Goal: Task Accomplishment & Management: Use online tool/utility

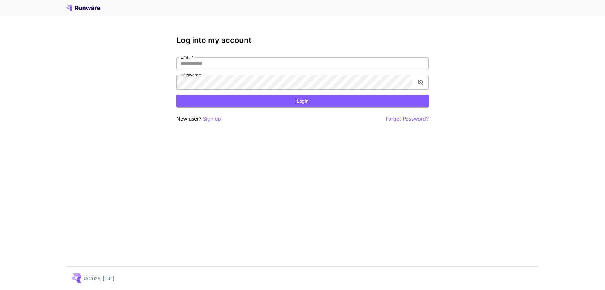
click at [221, 123] on p "Sign up" at bounding box center [212, 119] width 18 height 8
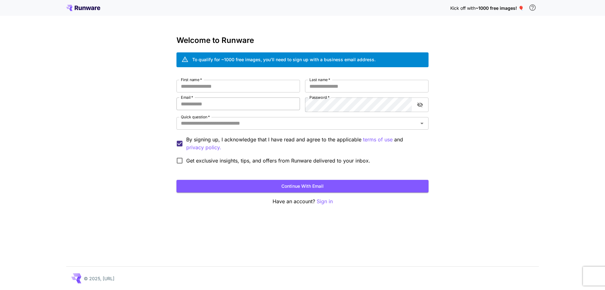
click at [240, 110] on input "Email   *" at bounding box center [238, 103] width 124 height 13
paste input "**********"
type input "**********"
click at [231, 92] on input "First name   *" at bounding box center [238, 86] width 124 height 13
type input "******"
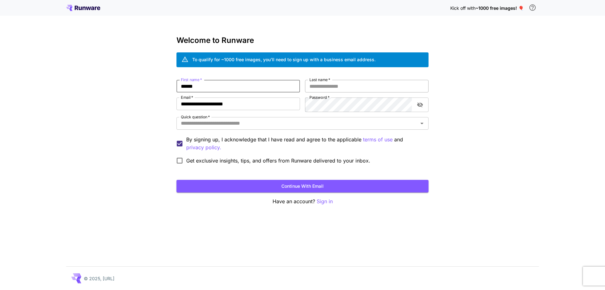
click at [346, 92] on input "Last name   *" at bounding box center [367, 86] width 124 height 13
type input "********"
click at [262, 128] on input "Quick question   *" at bounding box center [297, 123] width 238 height 9
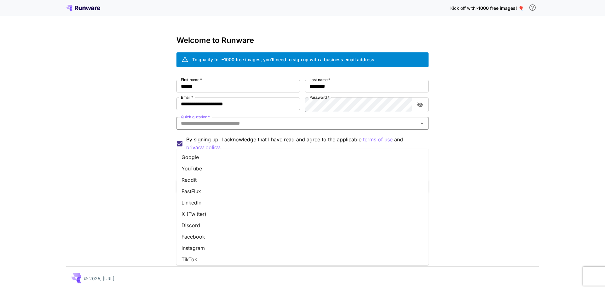
click at [199, 174] on li "YouTube" at bounding box center [302, 168] width 252 height 11
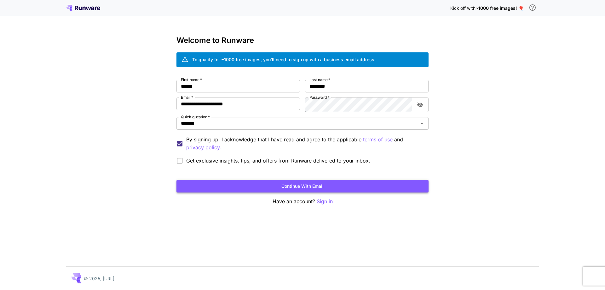
click at [209, 193] on button "Continue with email" at bounding box center [302, 186] width 252 height 13
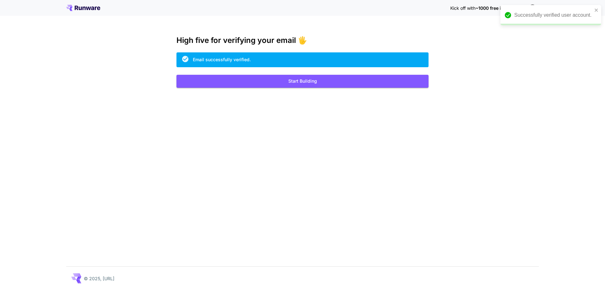
click at [340, 102] on div "Kick off with ~1000 free images! 🎈 High five for verifying your email 🖐️ Email …" at bounding box center [302, 145] width 605 height 290
click at [344, 88] on button "Start Building" at bounding box center [302, 81] width 252 height 13
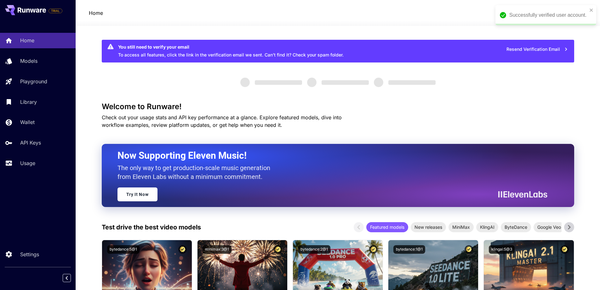
click at [589, 9] on div "Successfully verified user account." at bounding box center [543, 14] width 91 height 11
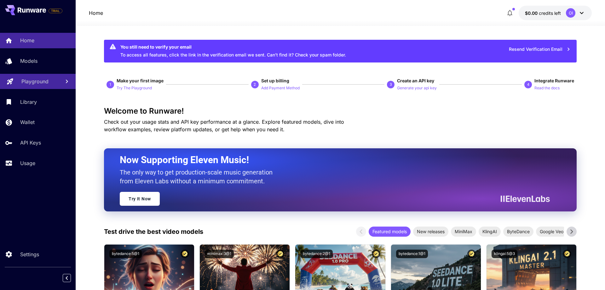
click at [48, 85] on p "Playground" at bounding box center [34, 82] width 27 height 8
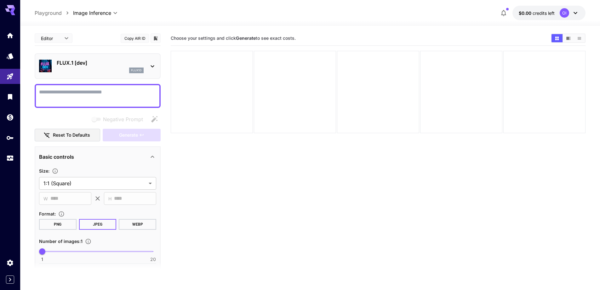
click at [208, 178] on section "Choose your settings and click Generate to see exact costs." at bounding box center [378, 176] width 415 height 290
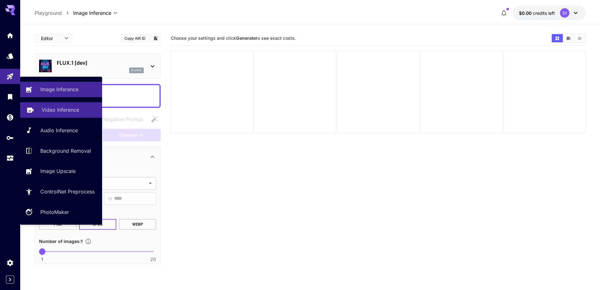
click at [66, 113] on p "Video Inference" at bounding box center [61, 110] width 38 height 8
type input "**********"
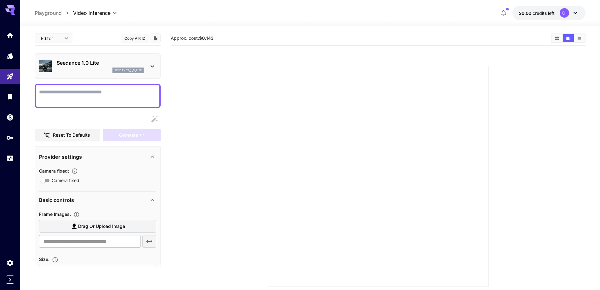
click at [155, 70] on div at bounding box center [153, 66] width 8 height 8
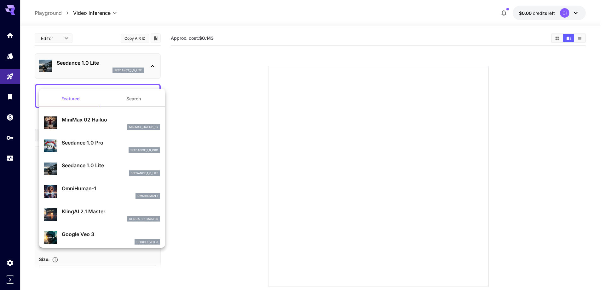
click at [155, 72] on div at bounding box center [302, 145] width 605 height 290
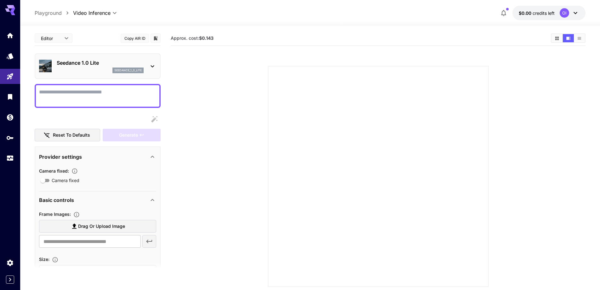
click at [540, 20] on button "$0.00 credits left OI" at bounding box center [549, 13] width 73 height 14
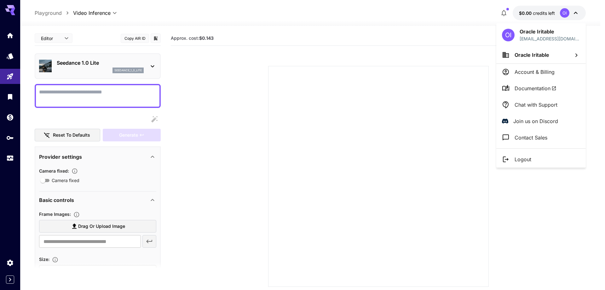
click at [435, 33] on div at bounding box center [302, 145] width 605 height 290
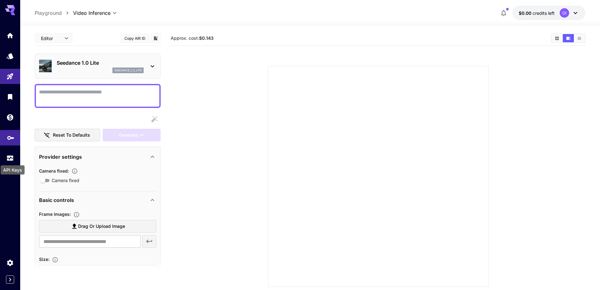
click at [9, 140] on icon "API Keys" at bounding box center [11, 136] width 8 height 8
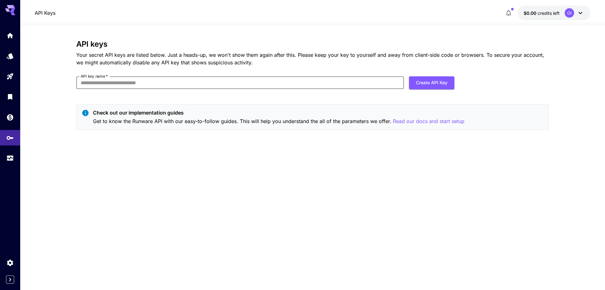
click at [211, 89] on input "API key name   *" at bounding box center [240, 82] width 328 height 13
click at [219, 89] on input "API key name   *" at bounding box center [240, 82] width 328 height 13
type input "**********"
click at [423, 89] on button "Create API Key" at bounding box center [431, 82] width 45 height 13
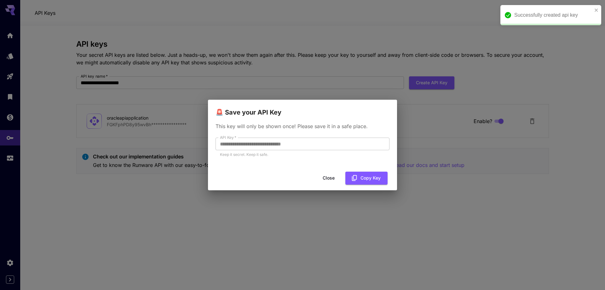
drag, startPoint x: 365, startPoint y: 194, endPoint x: 366, endPoint y: 199, distance: 6.1
click at [364, 184] on button "Copy Key" at bounding box center [366, 177] width 42 height 13
click at [327, 184] on button "Close" at bounding box center [334, 177] width 28 height 13
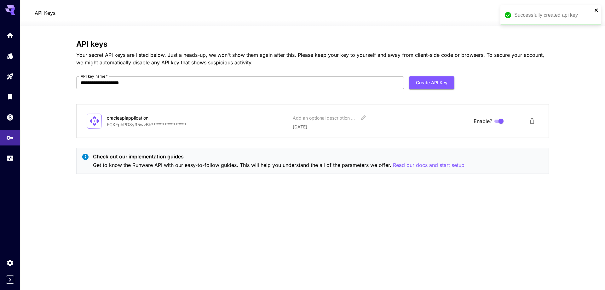
click at [597, 9] on icon "close" at bounding box center [596, 10] width 4 height 5
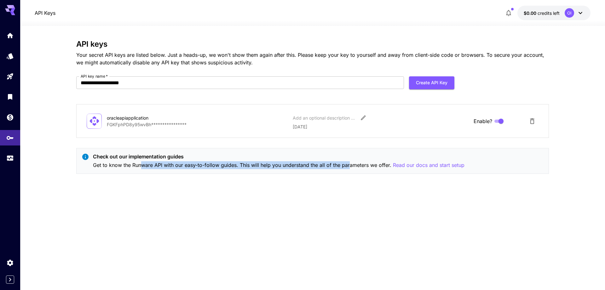
drag, startPoint x: 184, startPoint y: 197, endPoint x: 417, endPoint y: 199, distance: 233.2
click at [417, 169] on p "Get to know the Runware API with our easy-to-follow guides. This will help you …" at bounding box center [279, 165] width 372 height 8
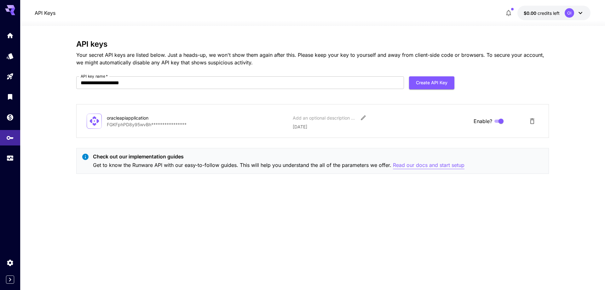
click at [393, 169] on p "Read our docs and start setup" at bounding box center [429, 165] width 72 height 8
click at [10, 74] on div "Models" at bounding box center [11, 73] width 21 height 9
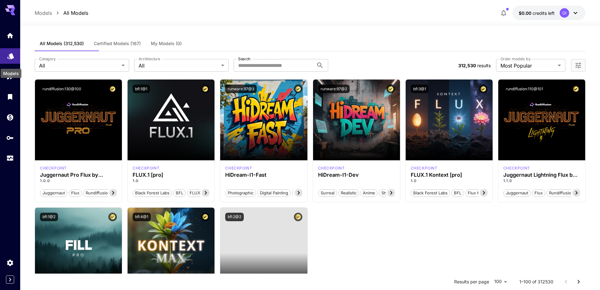
click at [10, 58] on icon "Models" at bounding box center [10, 55] width 7 height 6
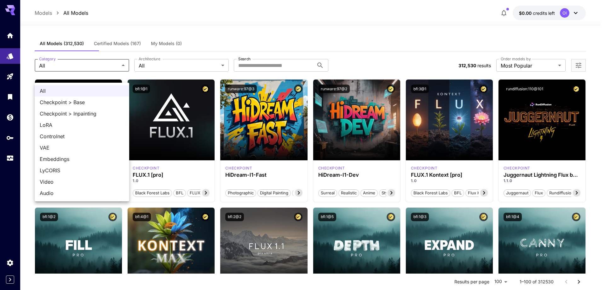
click at [82, 73] on div at bounding box center [302, 145] width 605 height 290
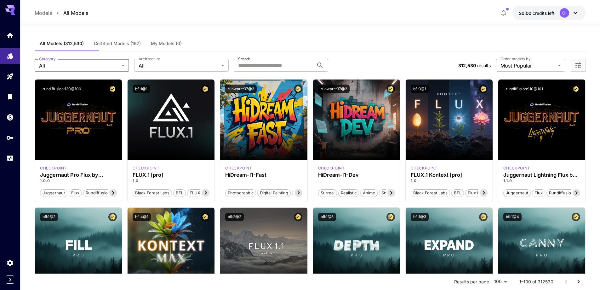
click at [124, 51] on button "Certified Models (167)" at bounding box center [117, 43] width 57 height 15
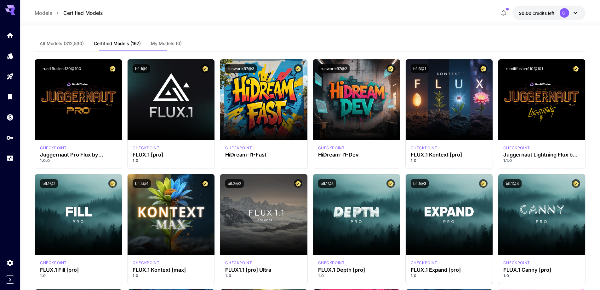
click at [59, 46] on span "All Models (312,530)" at bounding box center [62, 44] width 44 height 6
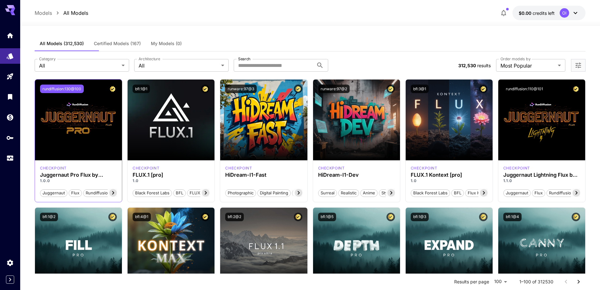
click at [63, 93] on button "rundiffusion:130@100" at bounding box center [62, 88] width 44 height 9
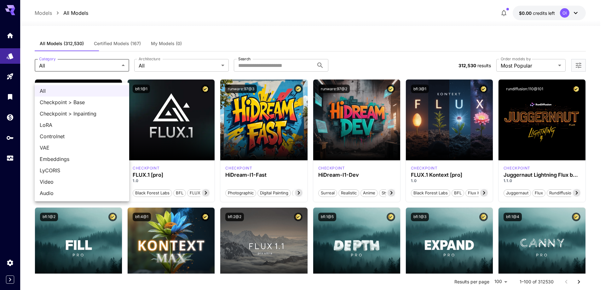
click at [61, 185] on span "Video" at bounding box center [82, 182] width 84 height 8
type input "*****"
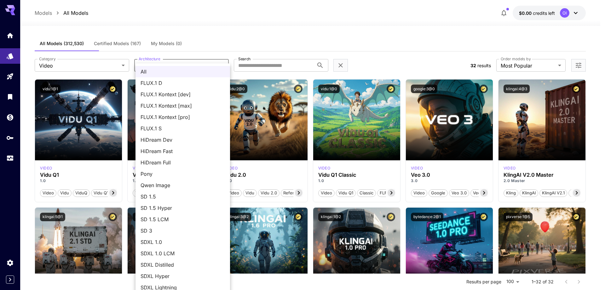
click at [286, 48] on div at bounding box center [302, 145] width 605 height 290
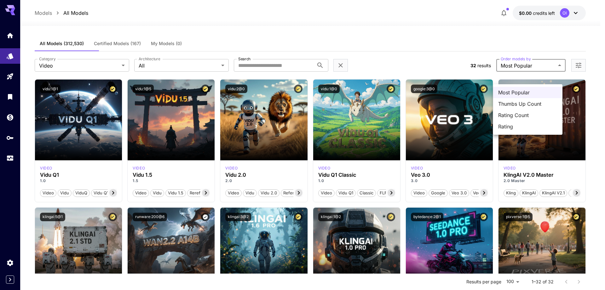
click at [528, 107] on span "Thumbs Up Count" at bounding box center [527, 104] width 59 height 8
type input "**********"
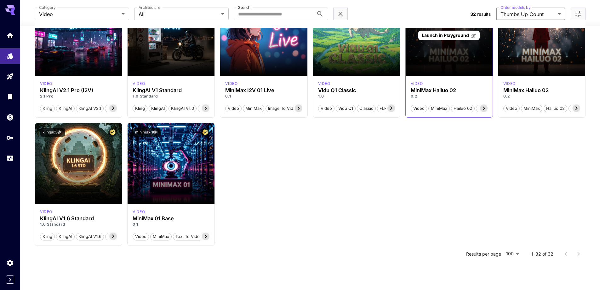
scroll to position [788, 0]
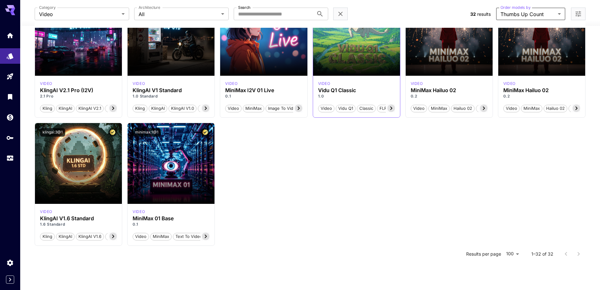
click at [318, 9] on button "vidu:1@0" at bounding box center [328, 4] width 21 height 9
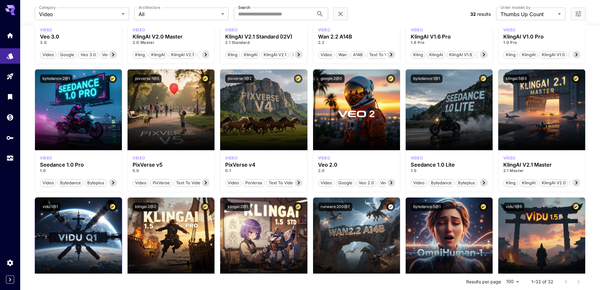
scroll to position [0, 0]
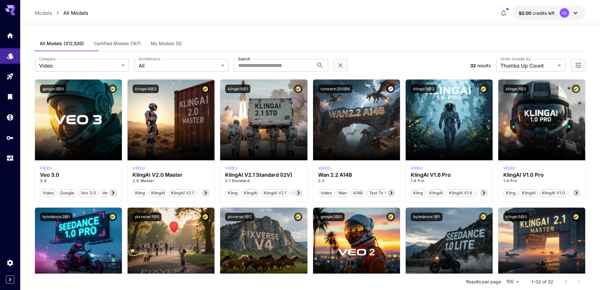
click at [574, 17] on icon at bounding box center [576, 13] width 8 height 8
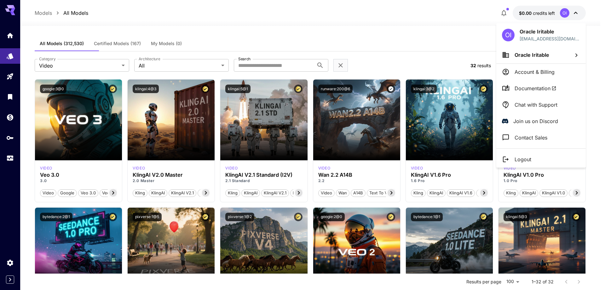
click at [438, 57] on div at bounding box center [302, 145] width 605 height 290
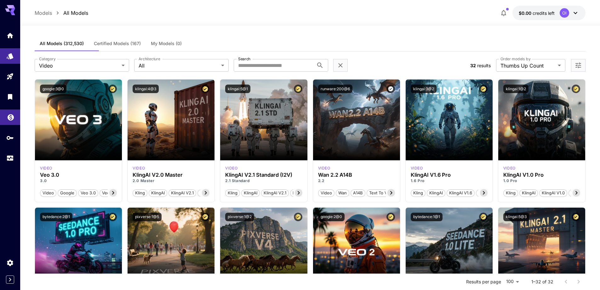
click at [14, 119] on icon "Wallet" at bounding box center [11, 116] width 8 height 8
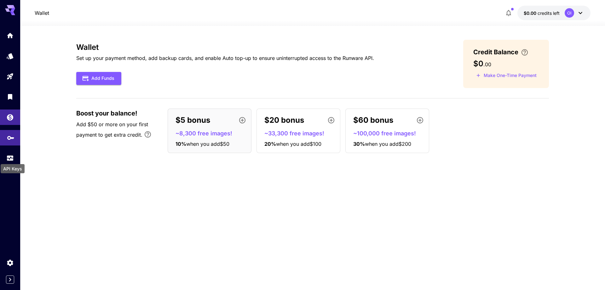
click at [9, 139] on icon "API Keys" at bounding box center [11, 136] width 8 height 8
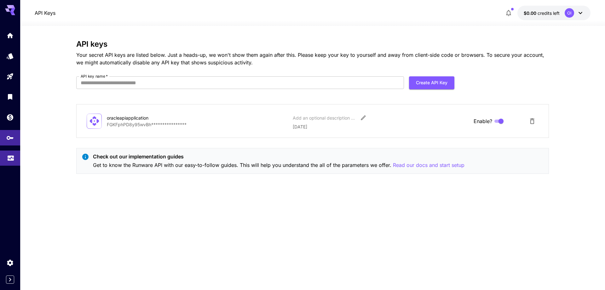
click at [2, 166] on link at bounding box center [10, 157] width 20 height 15
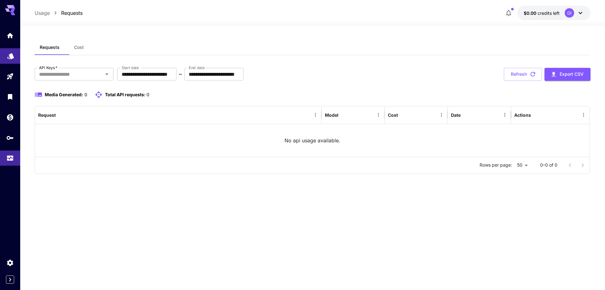
click at [7, 56] on icon "Models" at bounding box center [11, 54] width 8 height 8
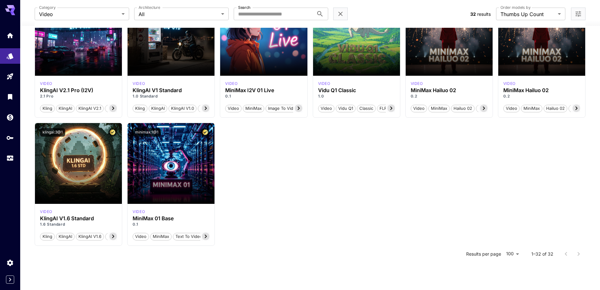
scroll to position [756, 0]
